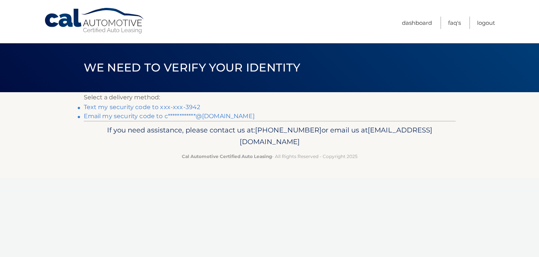
click at [183, 108] on link "Text my security code to xxx-xxx-3942" at bounding box center [142, 106] width 117 height 7
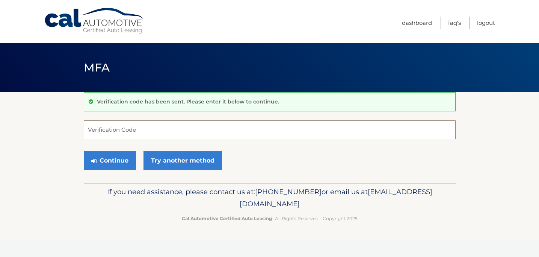
click at [167, 132] on input "Verification Code" at bounding box center [270, 129] width 372 height 19
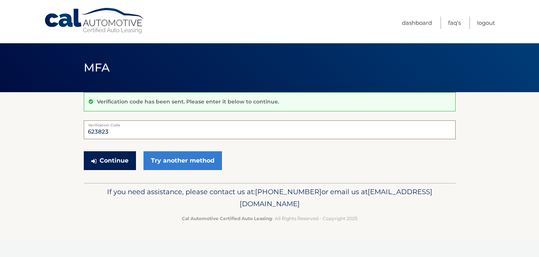
type input "623823"
click at [116, 157] on button "Continue" at bounding box center [110, 160] width 52 height 19
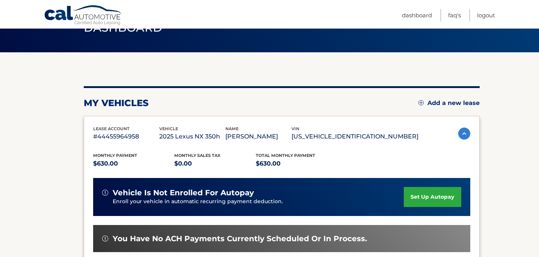
scroll to position [70, 0]
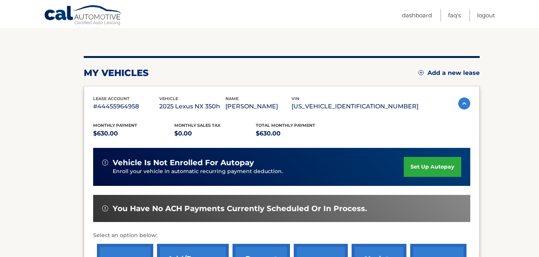
click at [419, 173] on link "set up autopay" at bounding box center [432, 167] width 57 height 20
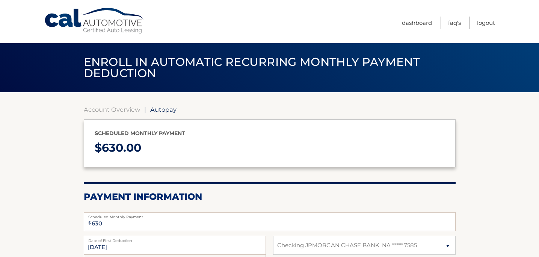
select select "ZmExMzBkYzctNmNmNi00MGM4LWI5MjEtZjJhNjE1NzU5N2Vk"
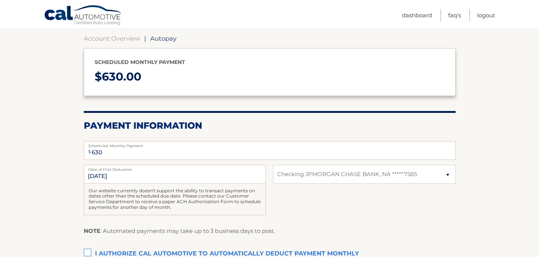
scroll to position [149, 0]
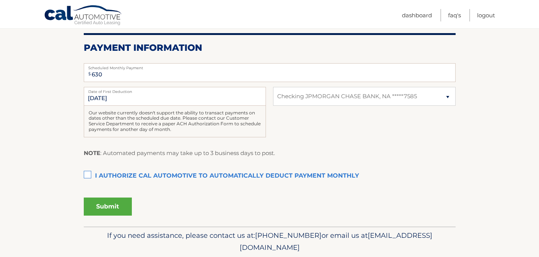
click at [86, 176] on label "I authorize cal automotive to automatically deduct payment monthly This checkbo…" at bounding box center [270, 175] width 372 height 15
click at [0, 0] on input "I authorize cal automotive to automatically deduct payment monthly This checkbo…" at bounding box center [0, 0] width 0 height 0
click at [111, 99] on input "9/5/2025" at bounding box center [175, 96] width 182 height 19
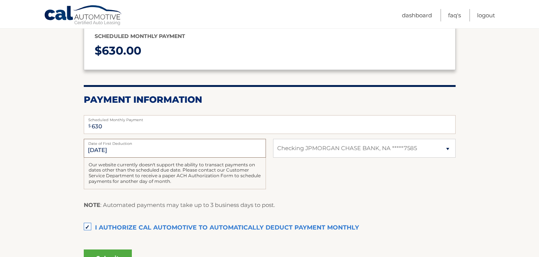
scroll to position [93, 0]
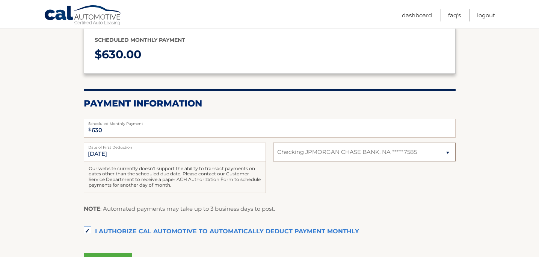
click at [372, 154] on select "Select Bank Account Checking JPMORGAN CHASE BANK, NA *****7585" at bounding box center [364, 151] width 182 height 19
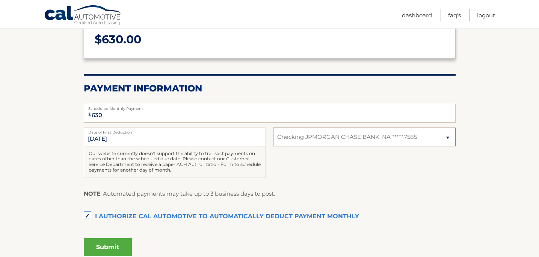
scroll to position [115, 0]
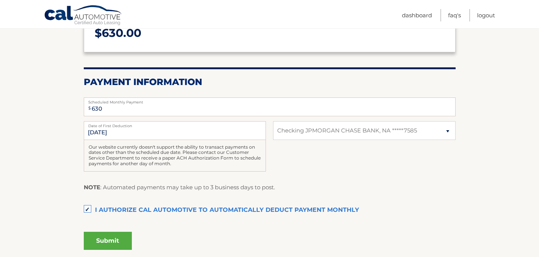
click at [111, 239] on button "Submit" at bounding box center [108, 241] width 48 height 18
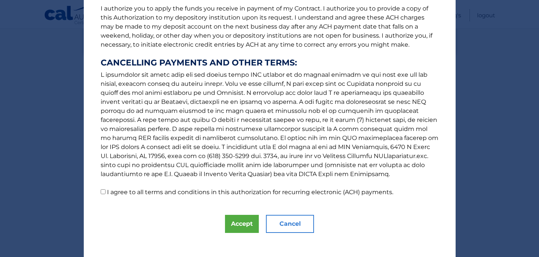
scroll to position [106, 0]
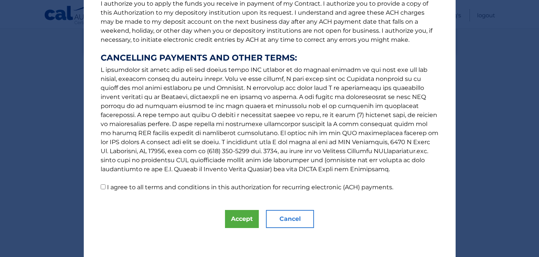
click at [258, 186] on label "I agree to all terms and conditions in this authorization for recurring electro…" at bounding box center [250, 186] width 286 height 7
click at [106, 186] on input "I agree to all terms and conditions in this authorization for recurring electro…" at bounding box center [103, 186] width 5 height 5
checkbox input "true"
click at [244, 219] on button "Accept" at bounding box center [242, 219] width 34 height 18
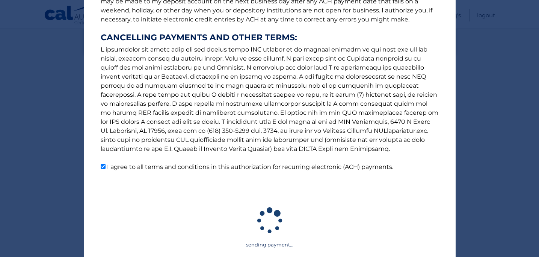
scroll to position [127, 0]
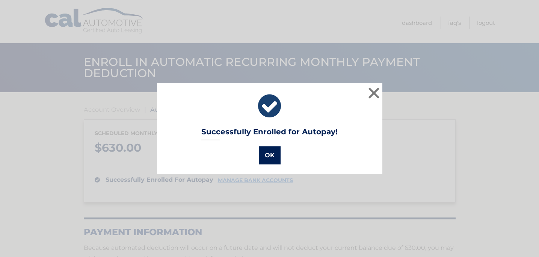
click at [269, 150] on button "OK" at bounding box center [270, 155] width 22 height 18
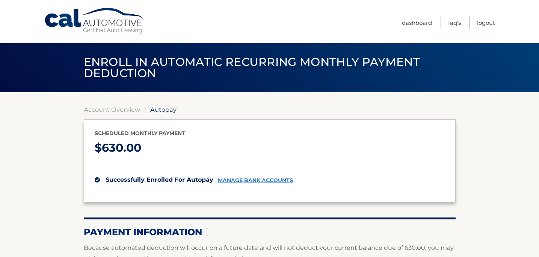
click at [68, 14] on link "Cal Automotive" at bounding box center [94, 21] width 101 height 27
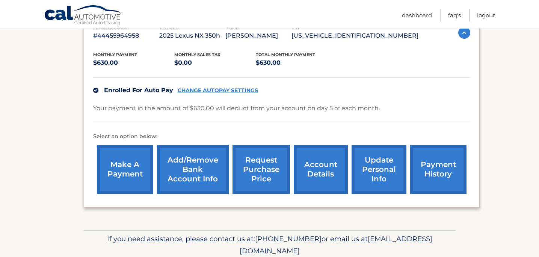
scroll to position [170, 0]
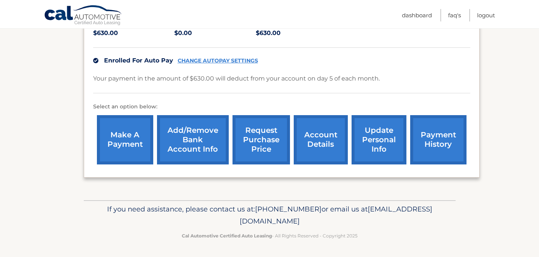
click at [438, 140] on link "payment history" at bounding box center [438, 139] width 56 height 49
